Goal: Information Seeking & Learning: Compare options

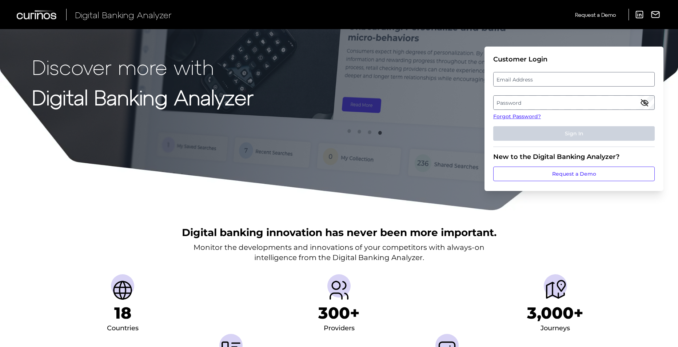
click at [521, 78] on label "Email Address" at bounding box center [573, 79] width 160 height 13
click at [521, 78] on input "email" at bounding box center [573, 79] width 161 height 15
type input "[PERSON_NAME][EMAIL_ADDRESS][PERSON_NAME][DOMAIN_NAME]"
click at [532, 102] on label "Password" at bounding box center [573, 102] width 160 height 13
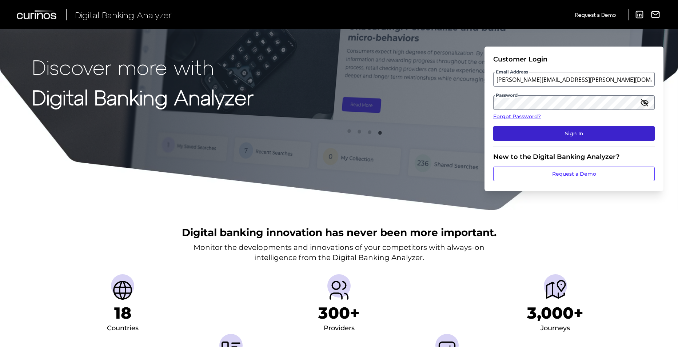
click at [532, 129] on button "Sign In" at bounding box center [573, 133] width 161 height 15
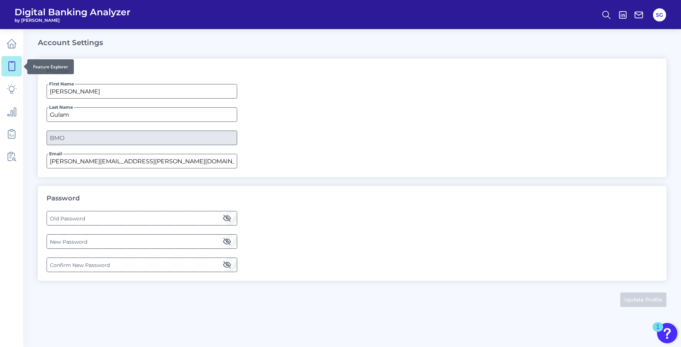
click at [16, 64] on icon at bounding box center [12, 66] width 10 height 10
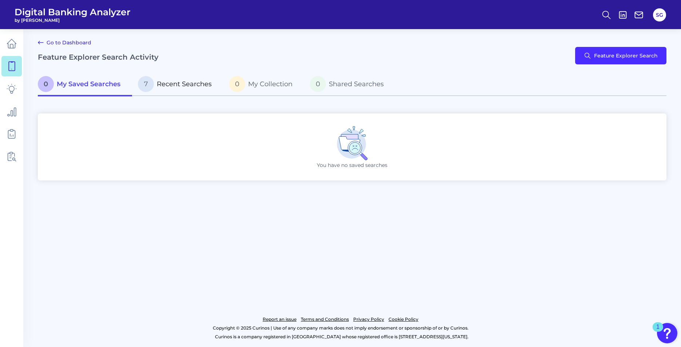
click at [193, 80] on span "Recent Searches" at bounding box center [184, 84] width 55 height 8
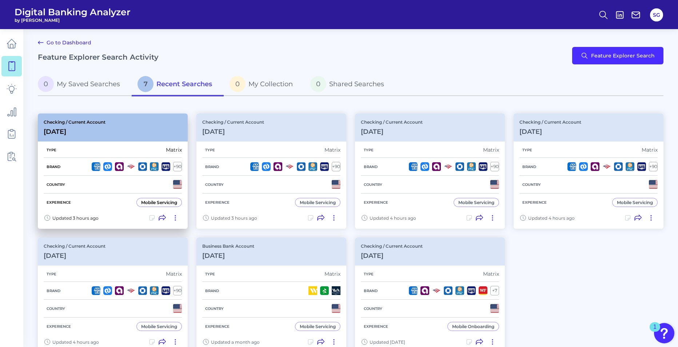
click at [116, 133] on div "Checking / Current Account [DATE]" at bounding box center [113, 127] width 150 height 28
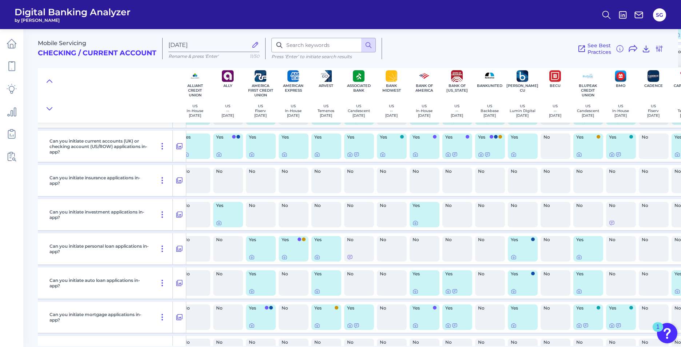
scroll to position [146, 40]
click at [16, 66] on icon at bounding box center [12, 66] width 10 height 10
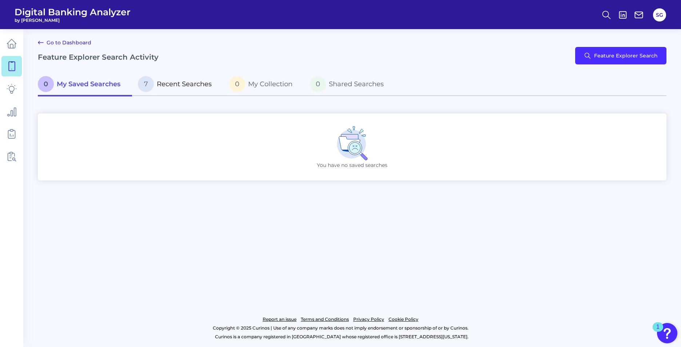
click at [179, 84] on span "Recent Searches" at bounding box center [184, 84] width 55 height 8
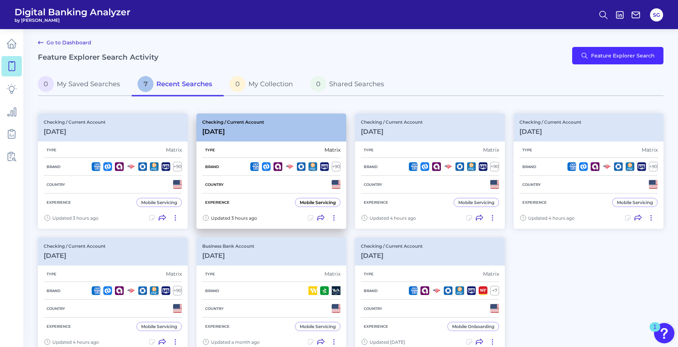
click at [266, 186] on div "Country" at bounding box center [271, 185] width 138 height 18
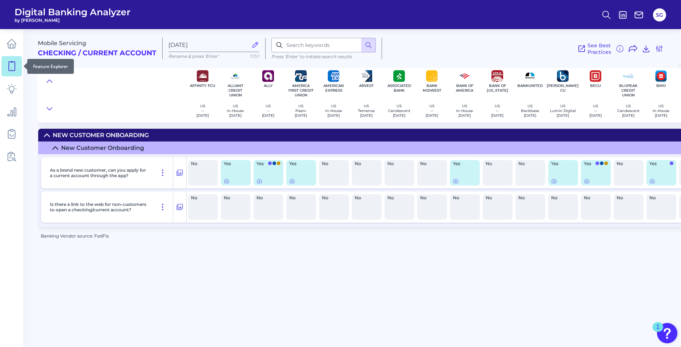
click at [10, 71] on link at bounding box center [11, 66] width 20 height 20
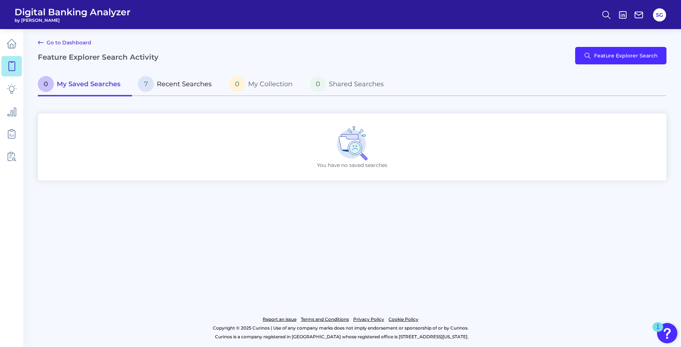
click at [203, 80] on p "7 Recent Searches" at bounding box center [175, 84] width 74 height 16
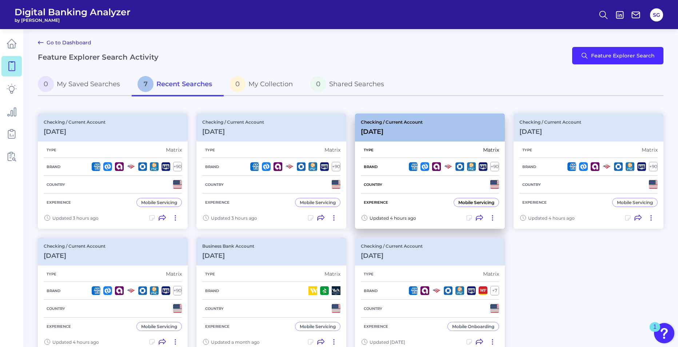
click at [470, 158] on div "Brand + 90" at bounding box center [430, 167] width 138 height 18
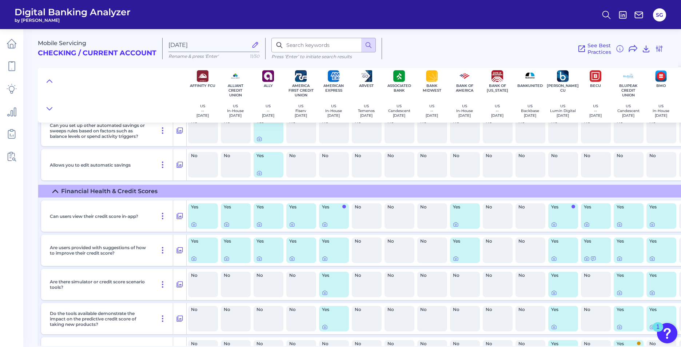
scroll to position [2816, 0]
click at [181, 213] on icon at bounding box center [180, 216] width 6 height 6
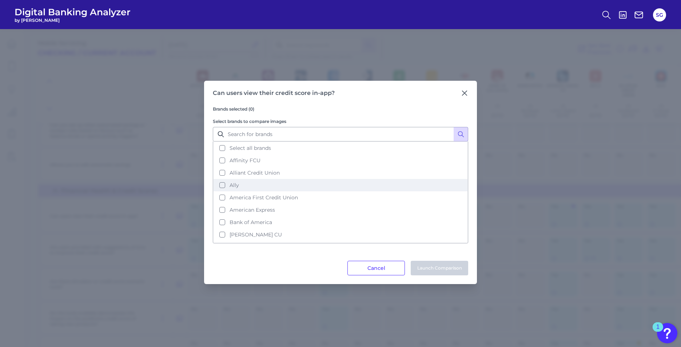
scroll to position [84, 0]
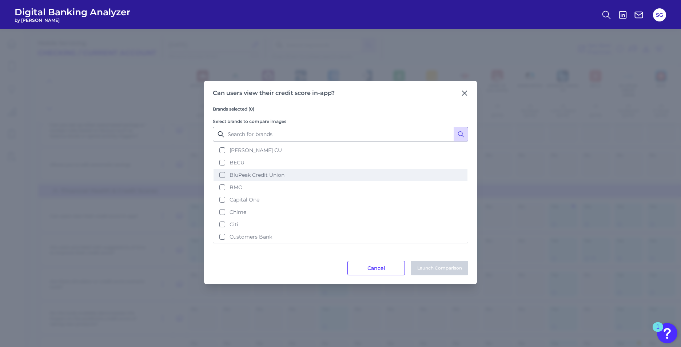
click at [224, 176] on button "BluPeak Credit Union" at bounding box center [340, 175] width 254 height 12
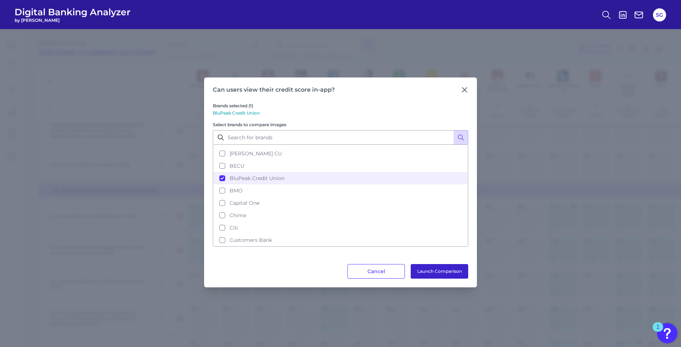
click at [435, 269] on button "Launch Comparison" at bounding box center [439, 271] width 57 height 15
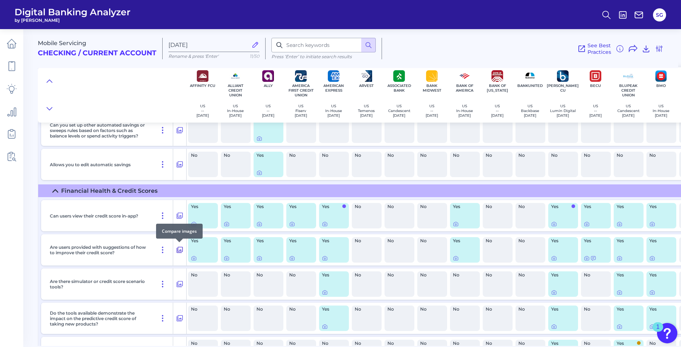
click at [175, 252] on button at bounding box center [179, 250] width 13 height 12
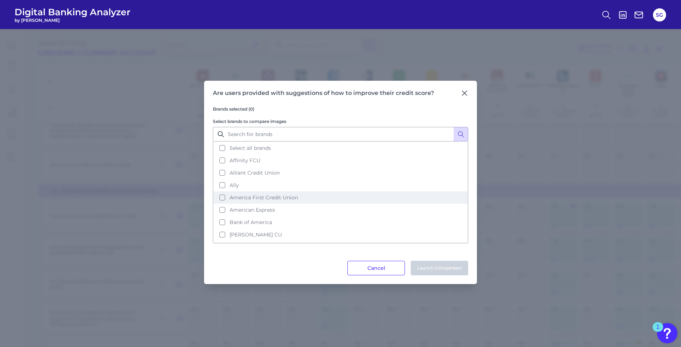
scroll to position [87, 0]
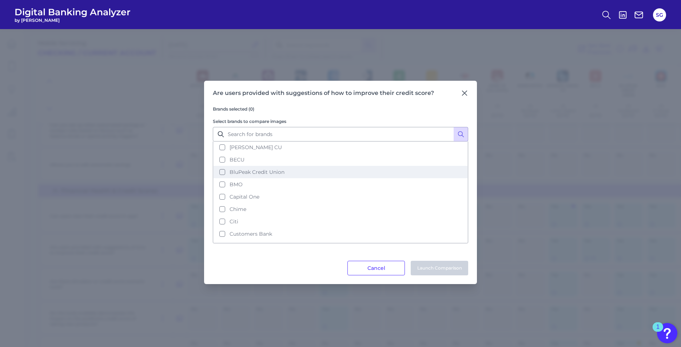
click at [222, 171] on button "BluPeak Credit Union" at bounding box center [340, 172] width 254 height 12
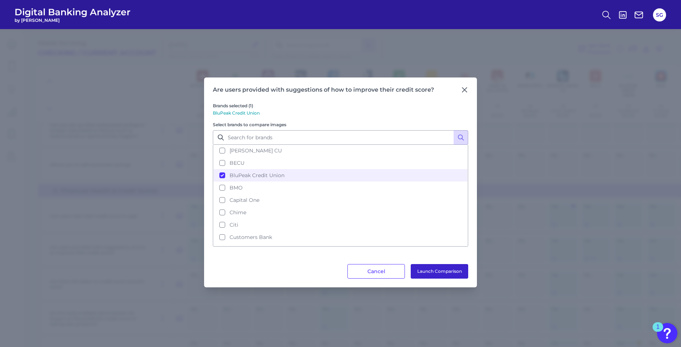
click at [441, 273] on button "Launch Comparison" at bounding box center [439, 271] width 57 height 15
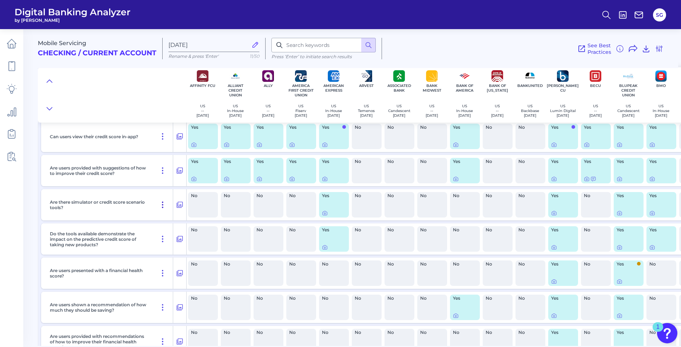
scroll to position [2895, 0]
click at [182, 272] on icon at bounding box center [179, 272] width 7 height 9
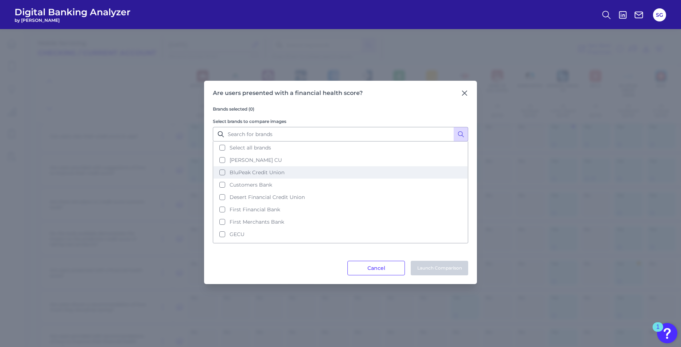
scroll to position [0, 0]
click at [221, 173] on button "BluPeak Credit Union" at bounding box center [340, 173] width 254 height 12
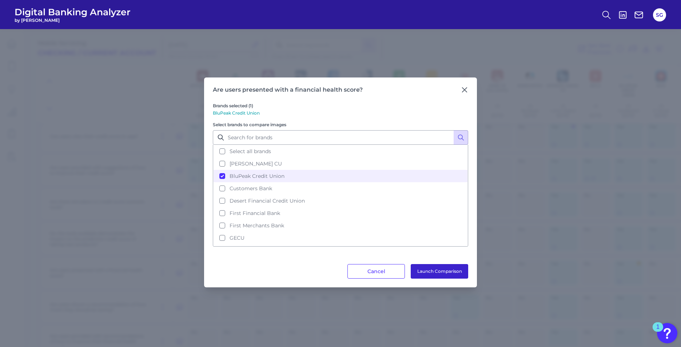
click at [436, 272] on button "Launch Comparison" at bounding box center [439, 271] width 57 height 15
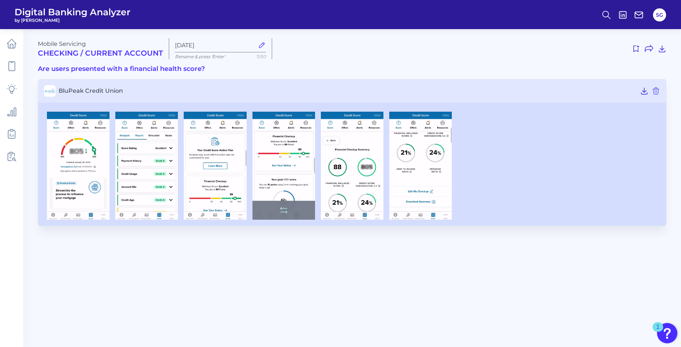
click at [298, 187] on img at bounding box center [283, 166] width 63 height 108
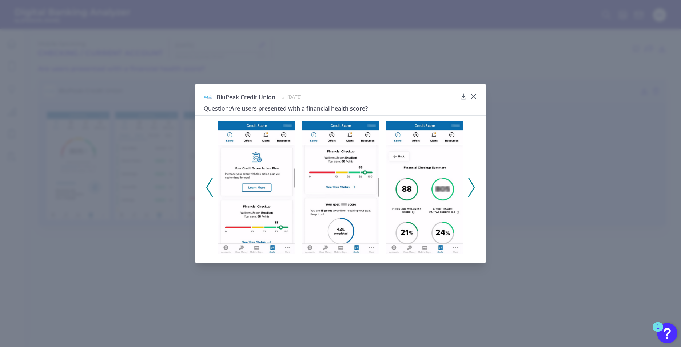
click at [338, 211] on img at bounding box center [340, 187] width 77 height 133
click at [461, 99] on div at bounding box center [463, 101] width 7 height 7
click at [464, 96] on icon at bounding box center [463, 96] width 7 height 7
